Goal: Task Accomplishment & Management: Manage account settings

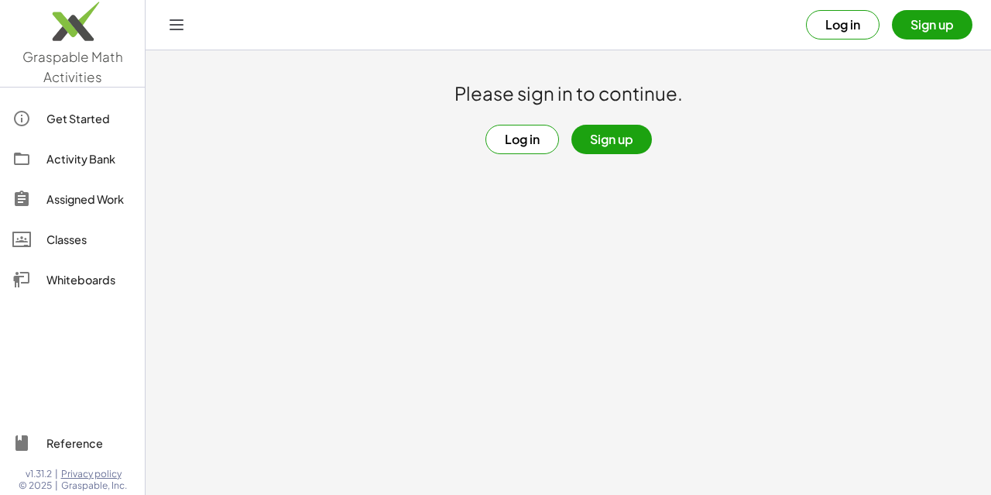
click at [846, 22] on button "Log in" at bounding box center [843, 24] width 74 height 29
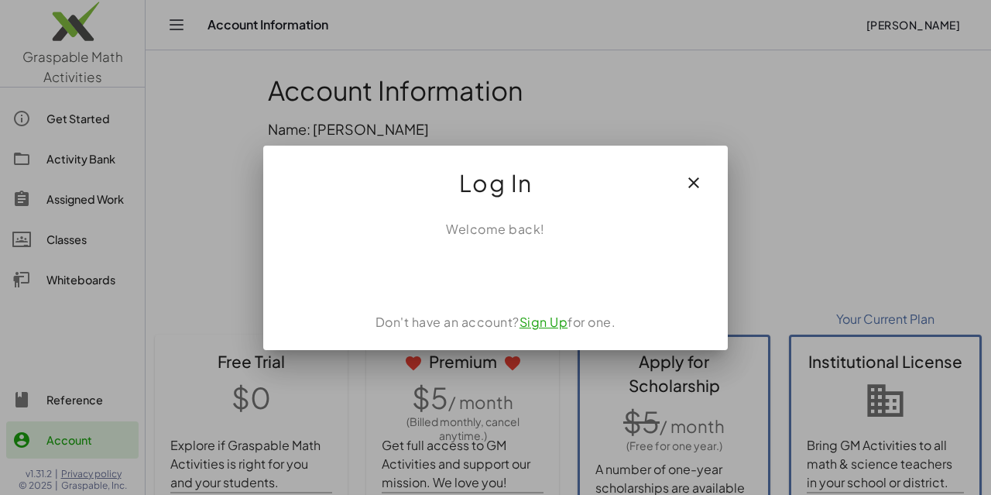
click at [699, 183] on icon "button" at bounding box center [693, 182] width 19 height 19
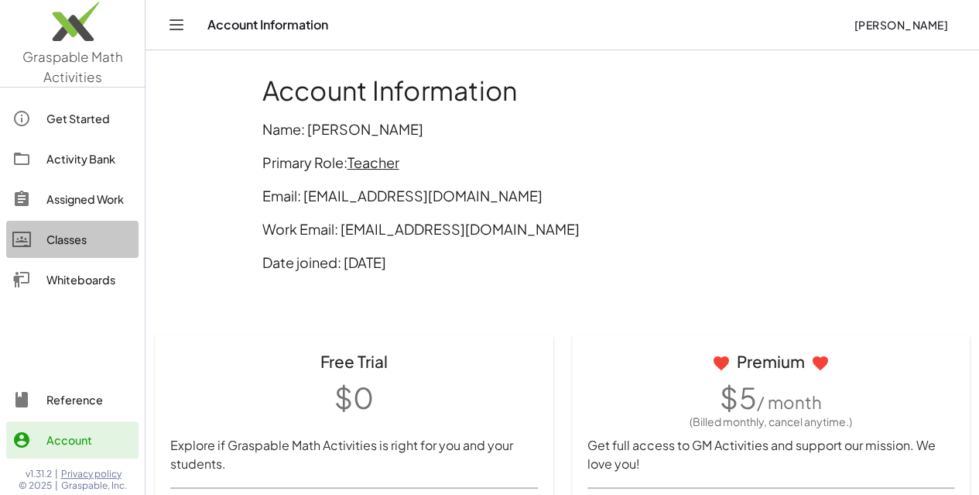
click at [74, 238] on div "Classes" at bounding box center [89, 239] width 86 height 19
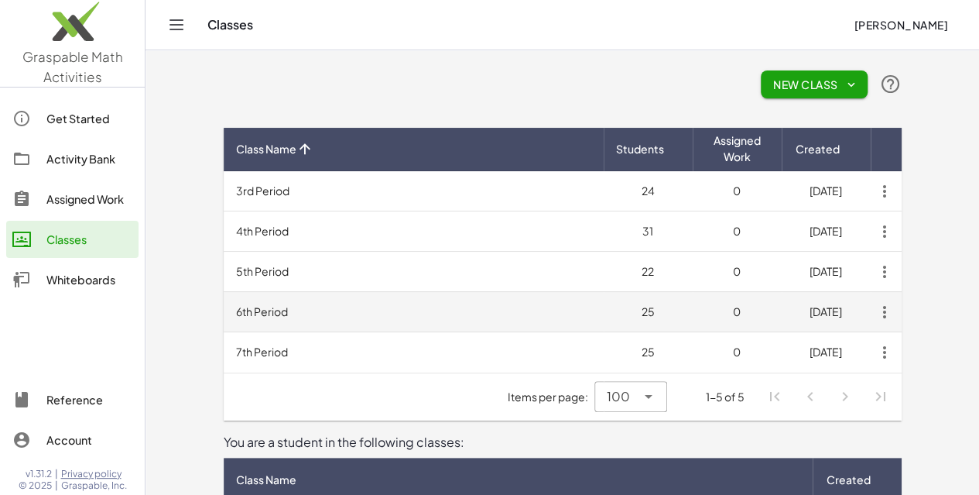
click at [224, 307] on td "6th Period" at bounding box center [414, 312] width 380 height 40
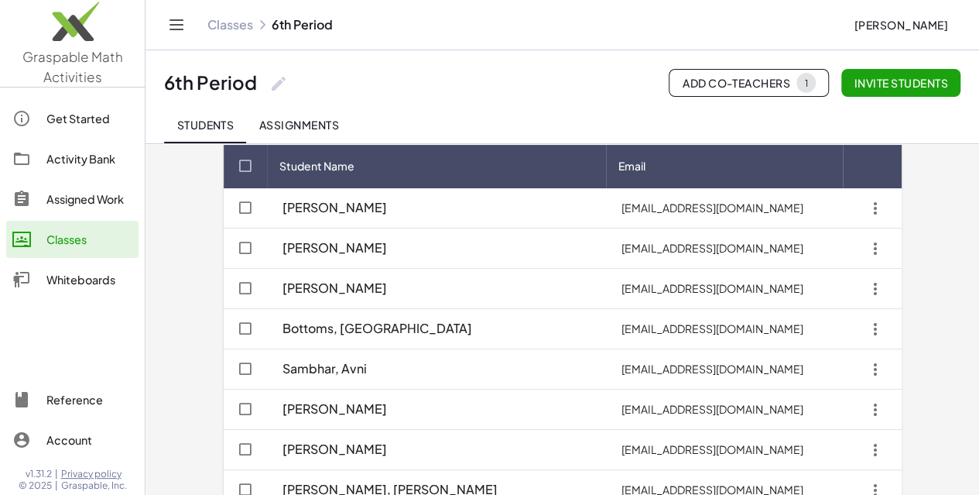
scroll to position [60, 0]
click at [279, 168] on span "Student Name" at bounding box center [316, 165] width 75 height 16
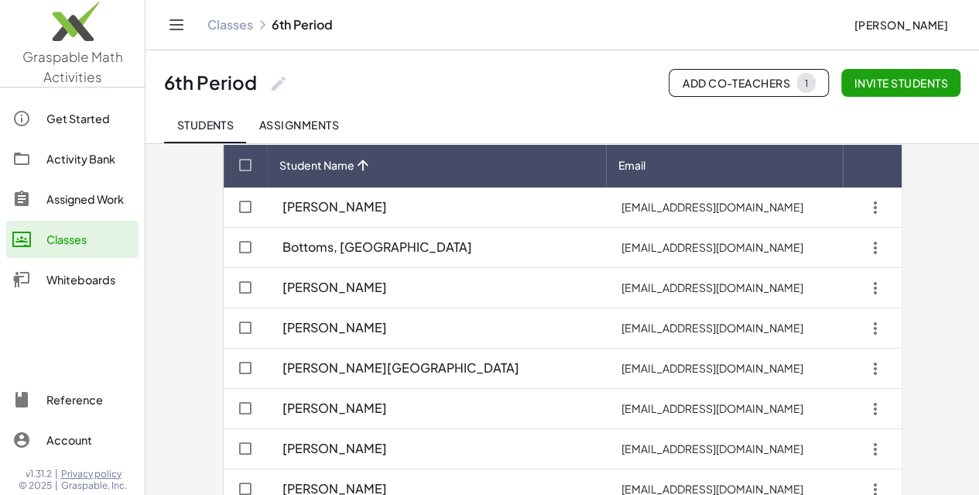
click at [889, 411] on icon "button" at bounding box center [876, 409] width 28 height 28
click at [900, 369] on div "Delete student" at bounding box center [900, 369] width 90 height 19
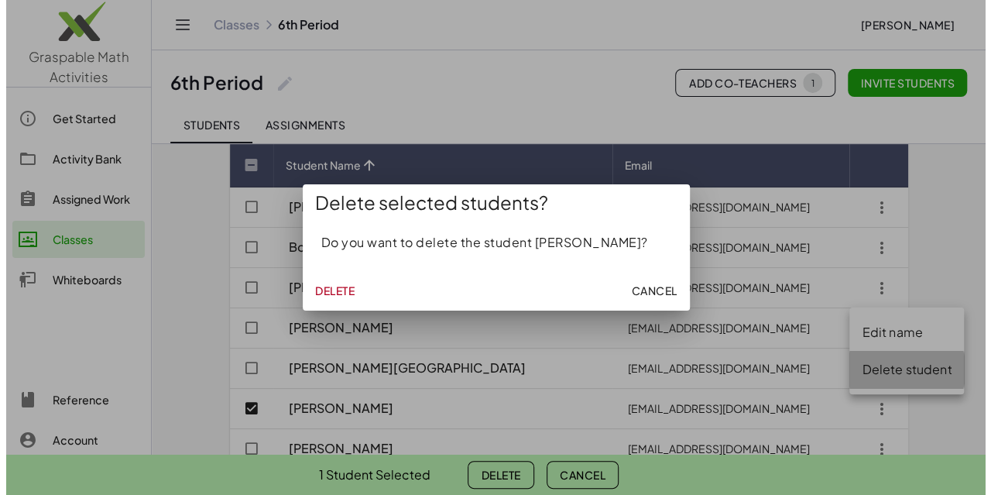
scroll to position [0, 0]
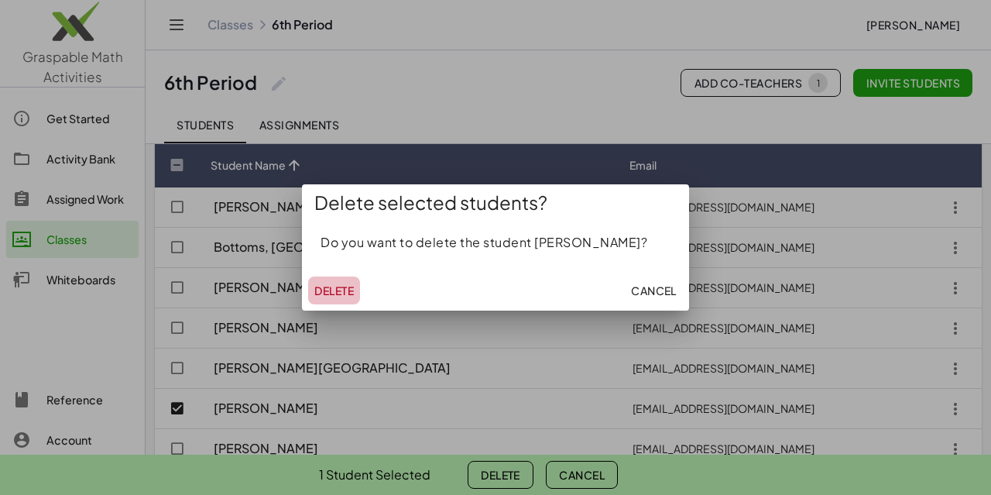
click at [339, 290] on span "Delete" at bounding box center [333, 290] width 39 height 14
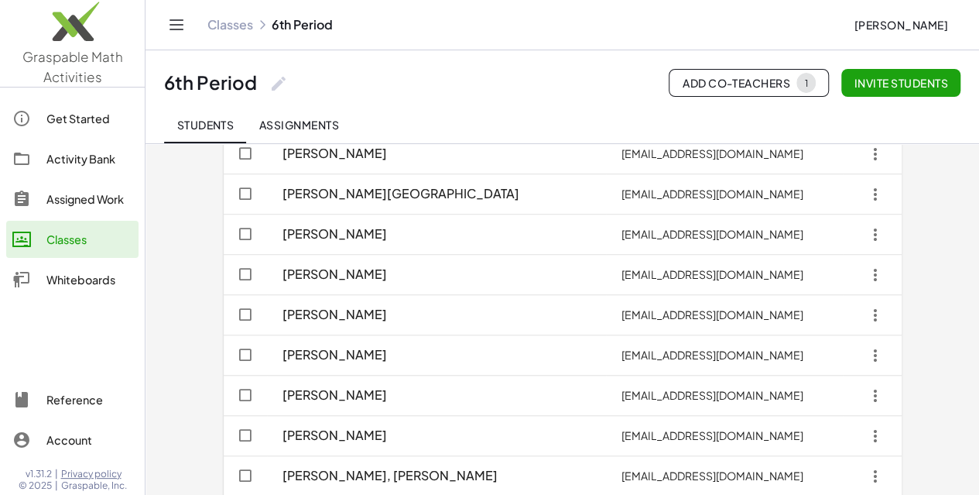
scroll to position [728, 0]
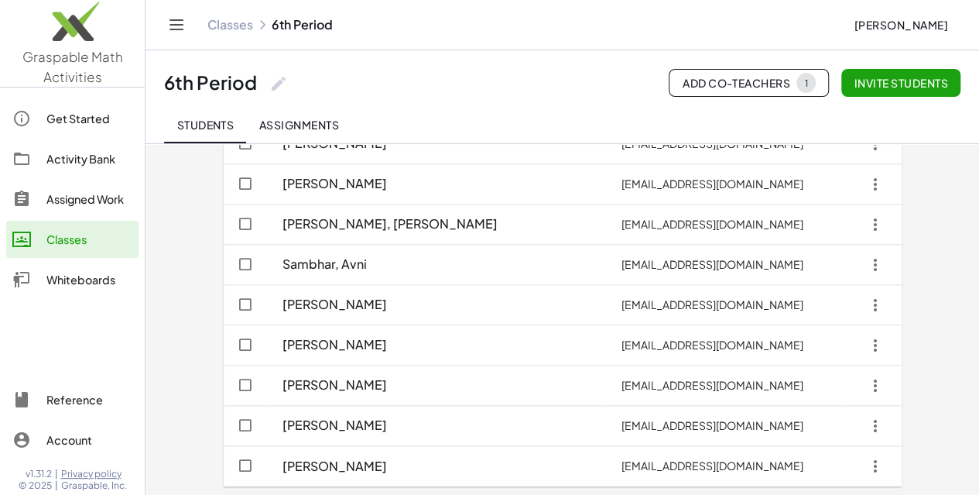
click at [235, 30] on link "Classes" at bounding box center [230, 24] width 46 height 15
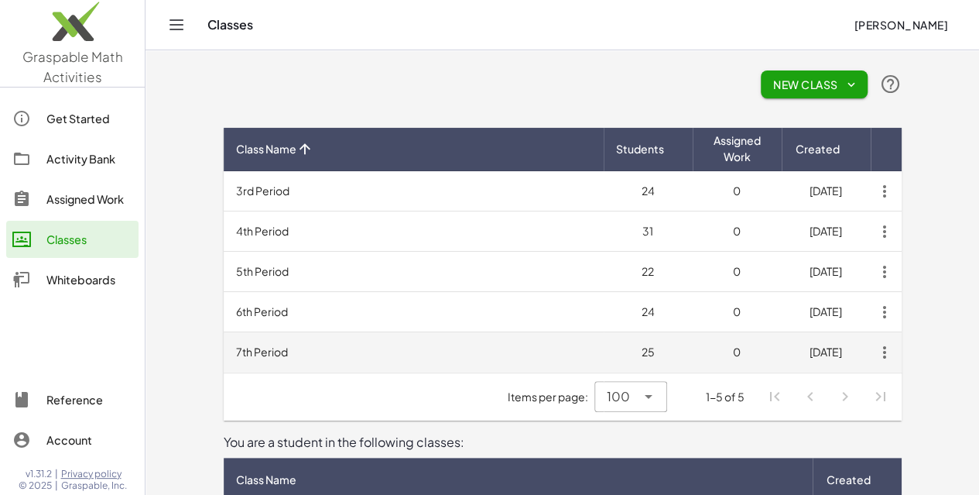
click at [242, 353] on td "7th Period" at bounding box center [414, 352] width 380 height 40
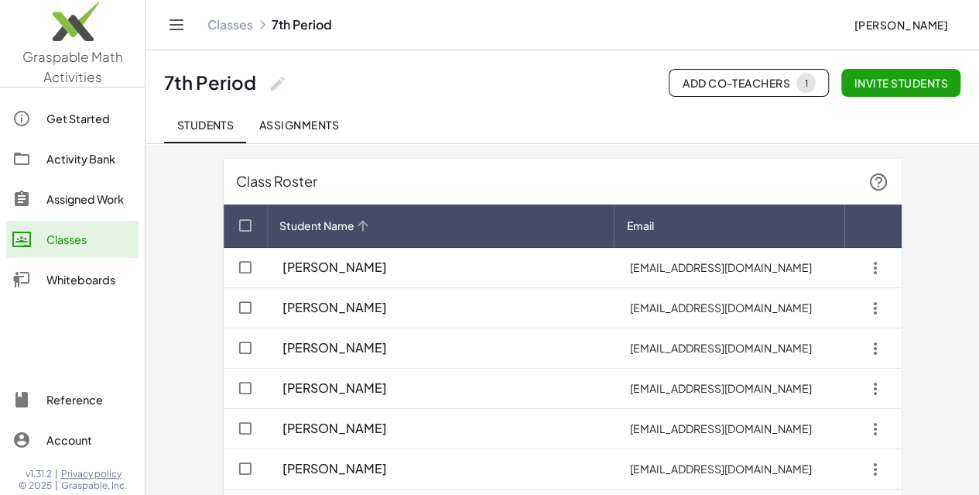
click at [279, 230] on span "Student Name" at bounding box center [316, 226] width 75 height 16
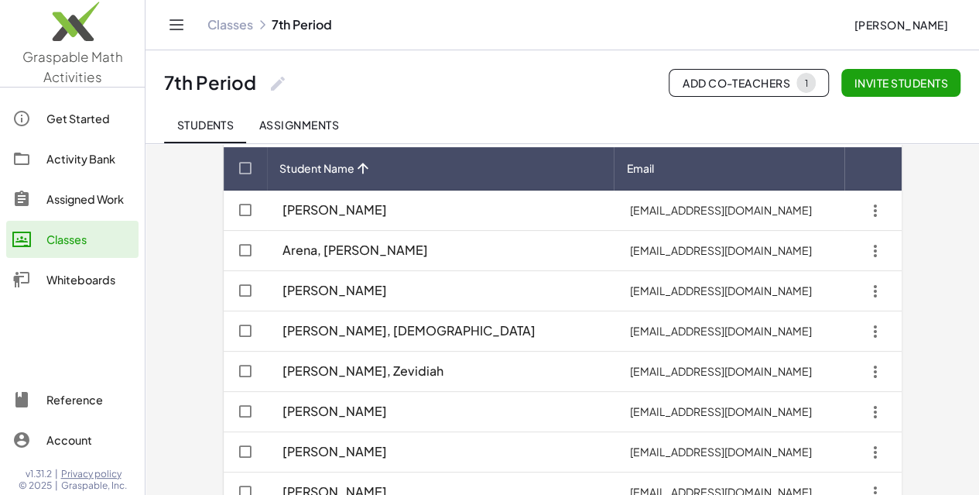
scroll to position [57, 0]
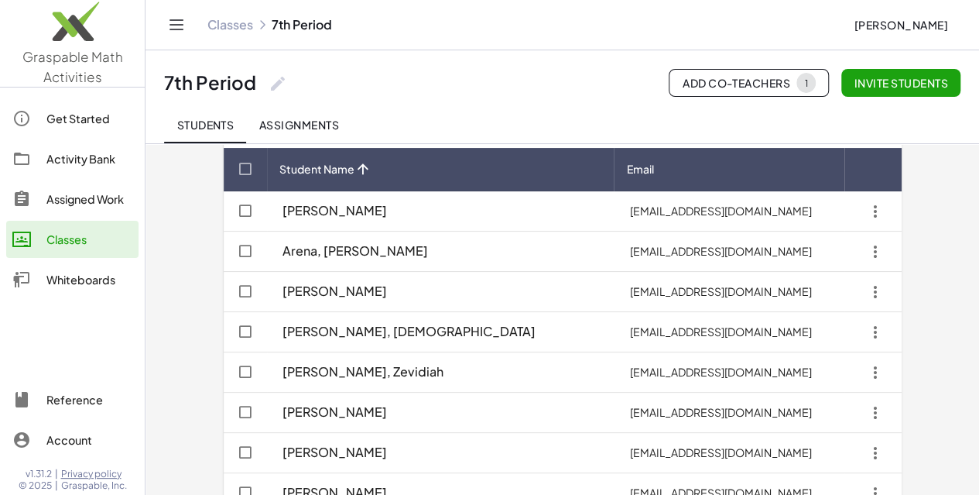
click at [230, 22] on link "Classes" at bounding box center [230, 24] width 46 height 15
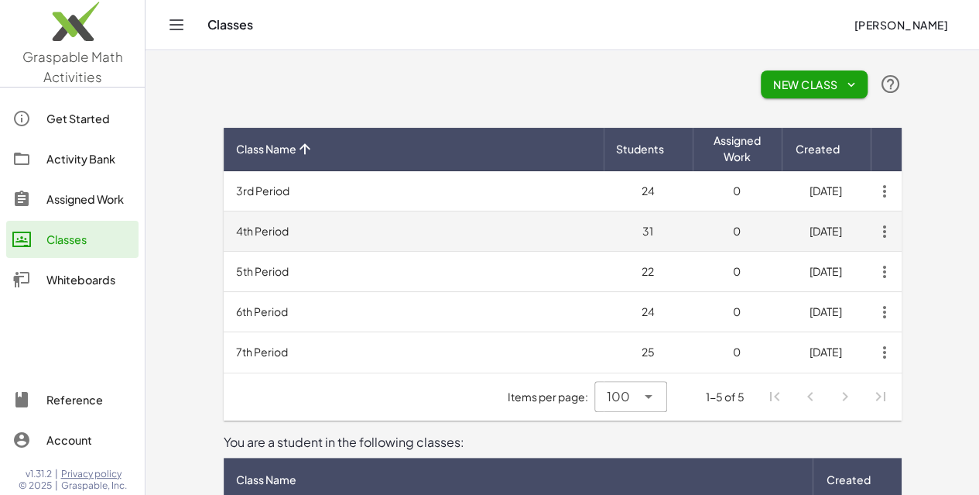
click at [224, 227] on td "4th Period" at bounding box center [414, 231] width 380 height 40
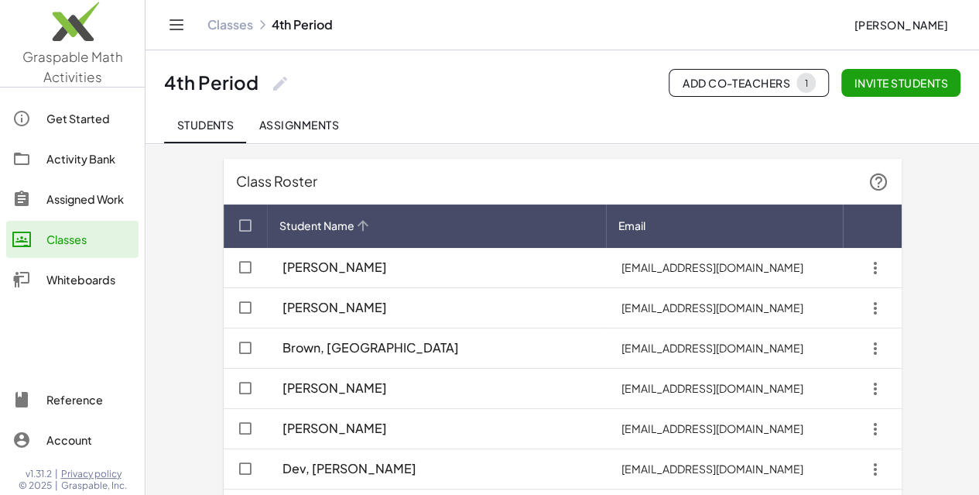
click at [279, 227] on span "Student Name" at bounding box center [316, 226] width 75 height 16
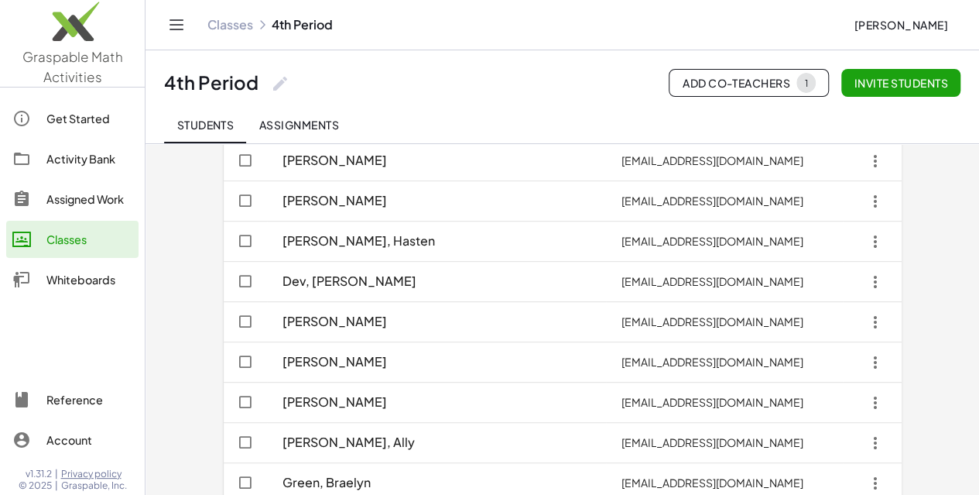
scroll to position [269, 0]
click at [889, 320] on icon "button" at bounding box center [876, 321] width 28 height 28
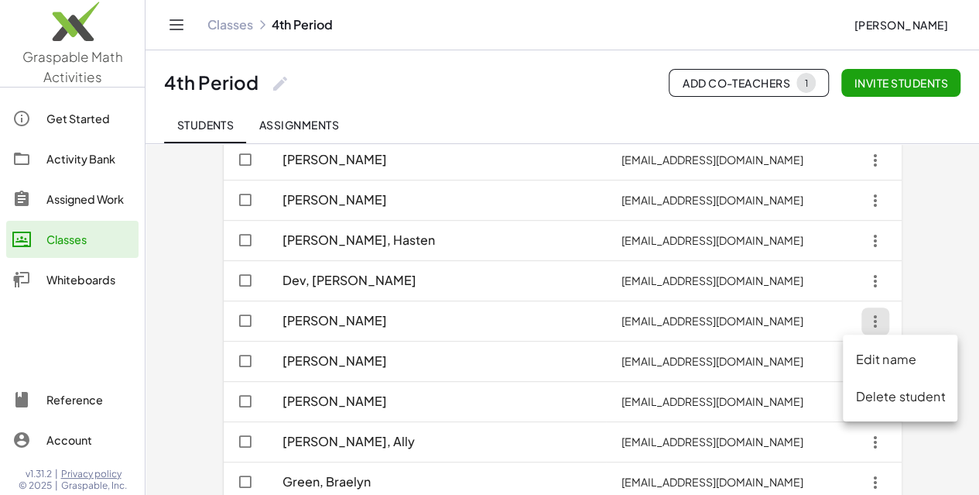
click at [891, 400] on div "Delete student" at bounding box center [900, 396] width 90 height 19
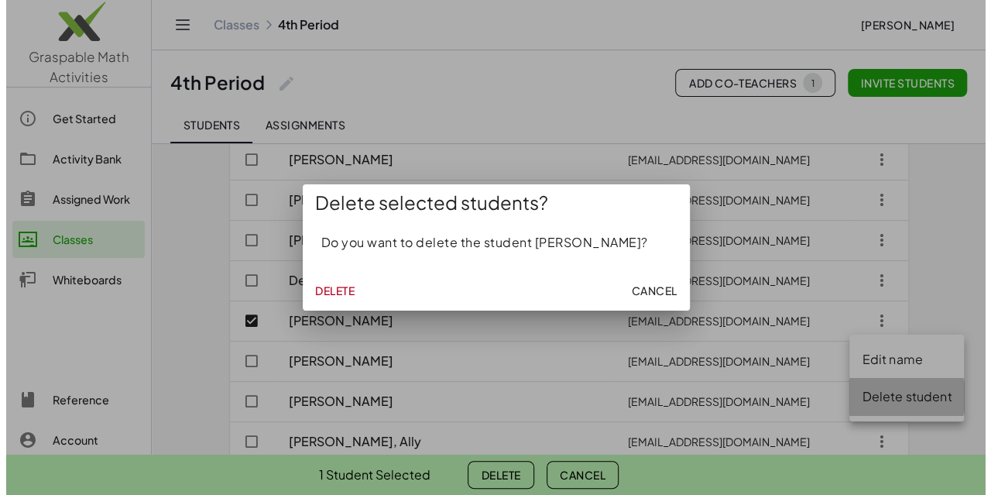
scroll to position [0, 0]
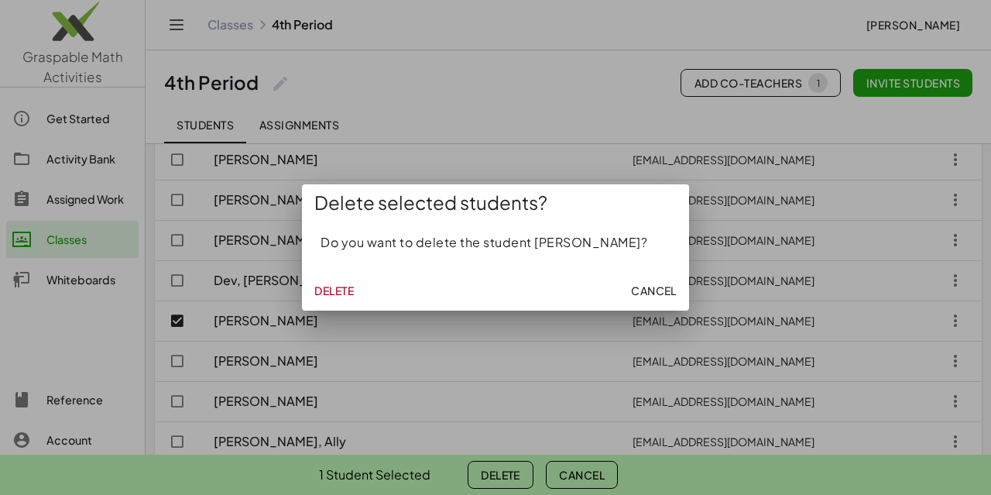
click at [340, 288] on span "Delete" at bounding box center [333, 290] width 39 height 14
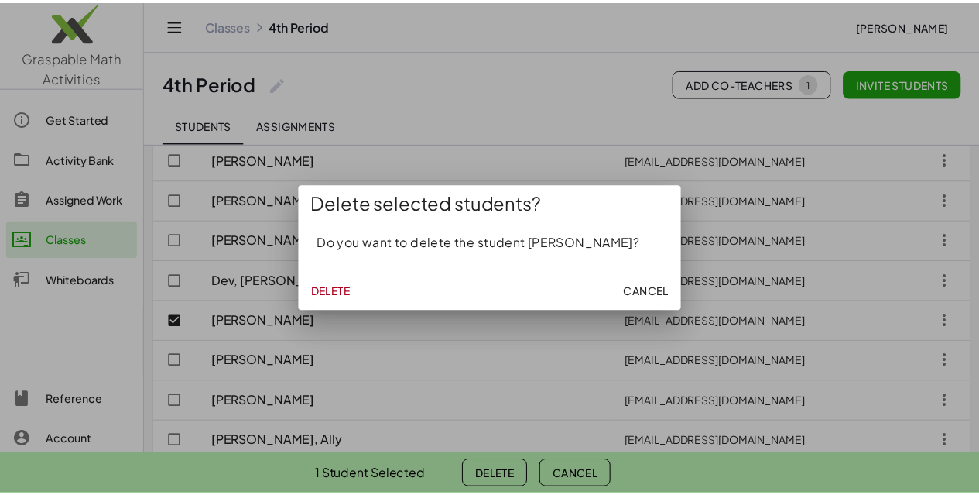
scroll to position [269, 0]
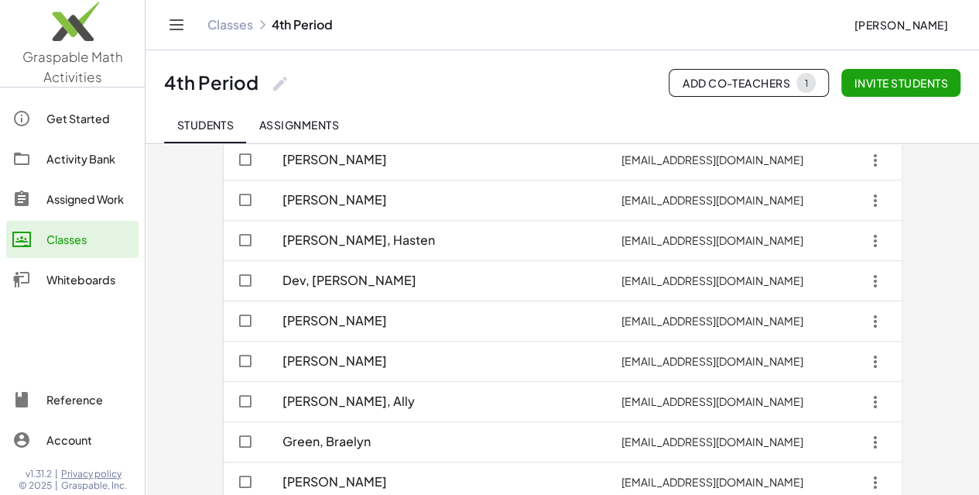
click at [737, 115] on div "Students Assignments" at bounding box center [562, 124] width 797 height 37
